Goal: Task Accomplishment & Management: Complete application form

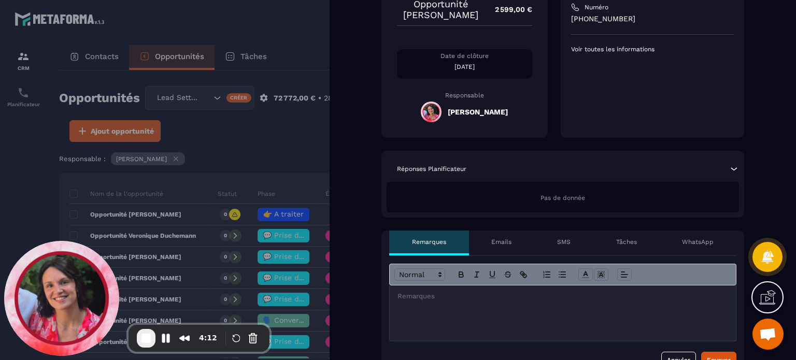
scroll to position [259, 0]
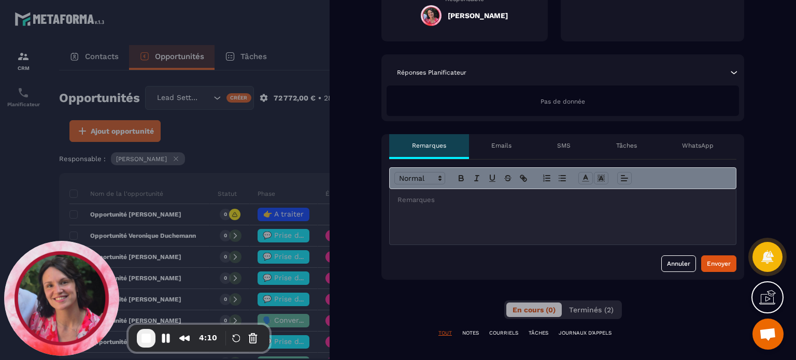
click at [630, 141] on div "Tâches" at bounding box center [627, 146] width 66 height 25
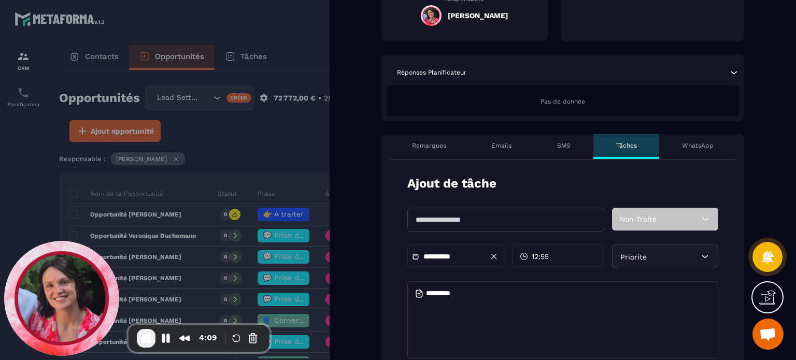
click at [448, 217] on input "text" at bounding box center [506, 220] width 197 height 24
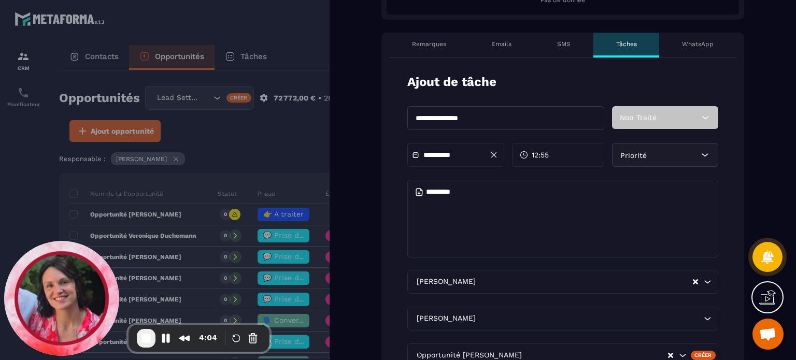
scroll to position [363, 0]
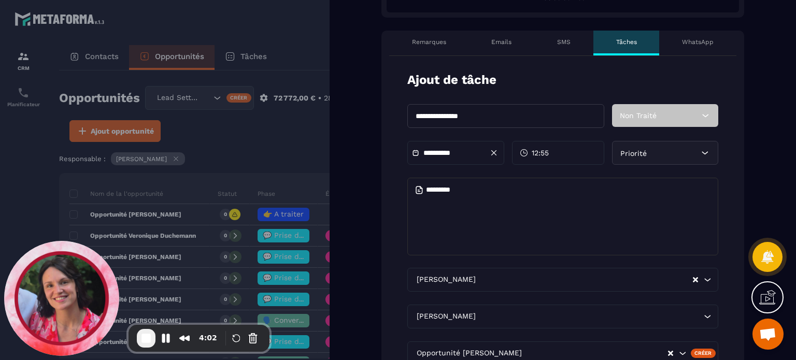
type input "**********"
click at [686, 151] on div "Priorité" at bounding box center [665, 153] width 106 height 24
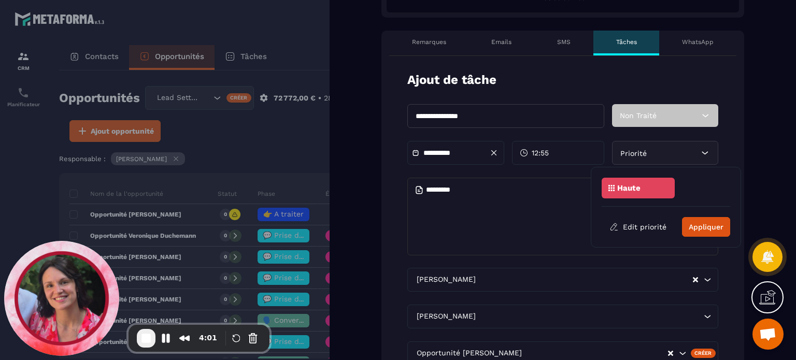
click at [647, 187] on div "Haute" at bounding box center [638, 188] width 73 height 21
click at [713, 227] on button "Appliquer" at bounding box center [706, 227] width 48 height 20
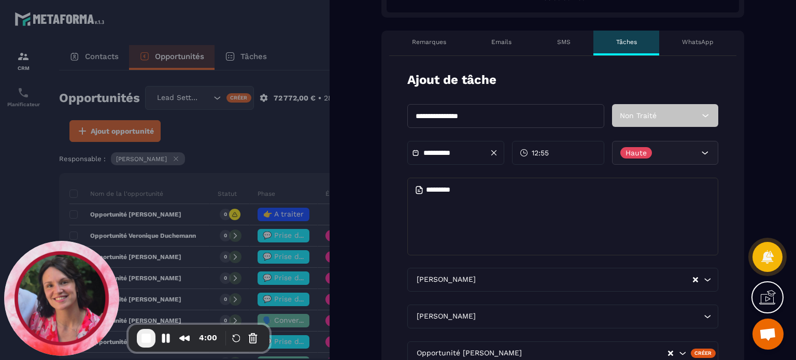
click at [438, 220] on textarea at bounding box center [563, 217] width 311 height 78
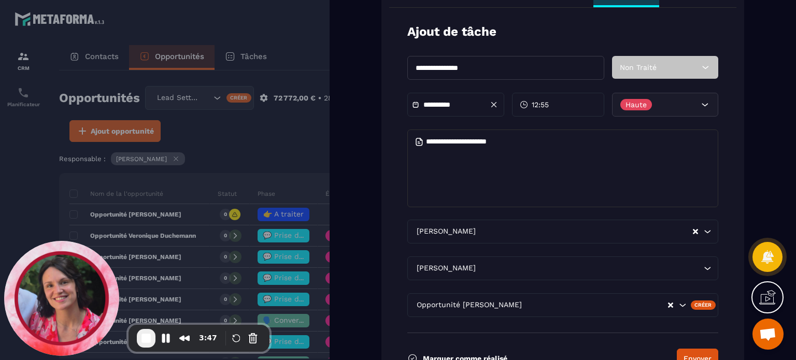
scroll to position [467, 0]
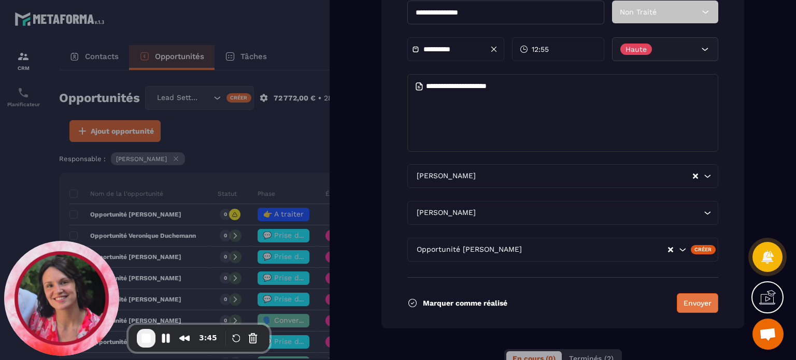
type textarea "**********"
click at [695, 301] on button "Envoyer" at bounding box center [697, 303] width 41 height 20
